Goal: Navigation & Orientation: Find specific page/section

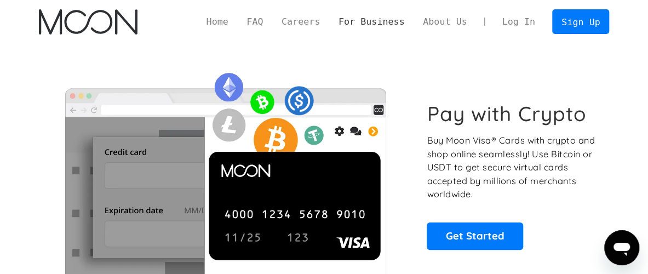
click at [390, 26] on link "For Business" at bounding box center [371, 22] width 84 height 14
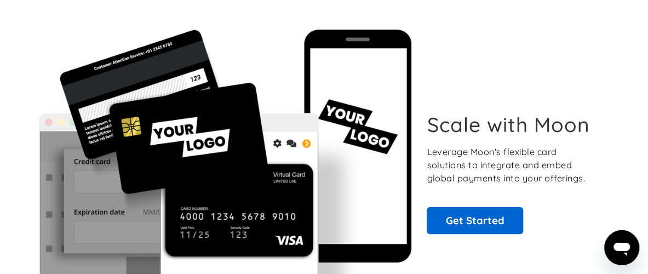
scroll to position [57, 0]
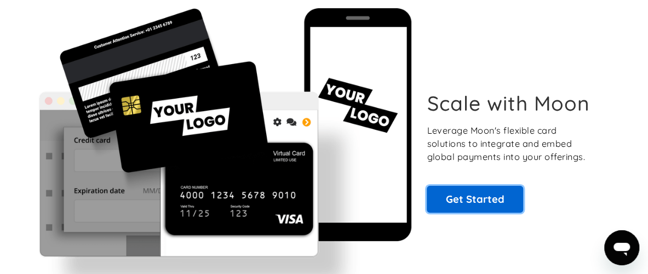
click at [498, 202] on link "Get Started" at bounding box center [475, 199] width 96 height 27
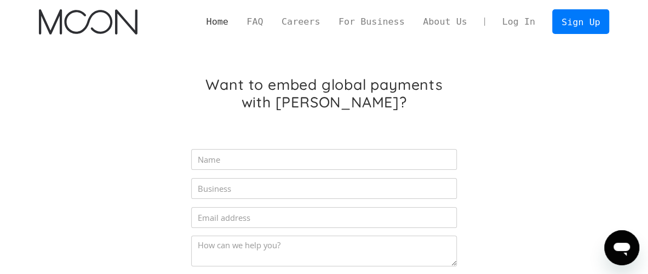
click at [238, 22] on link "Home" at bounding box center [217, 22] width 41 height 14
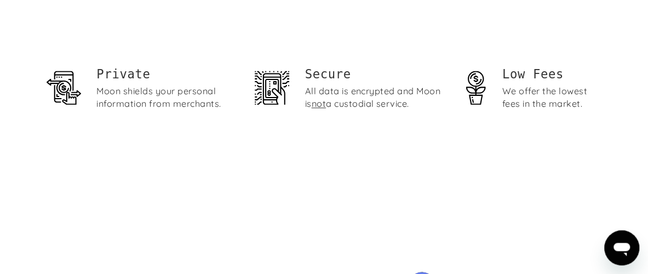
scroll to position [740, 0]
